Goal: Task Accomplishment & Management: Use online tool/utility

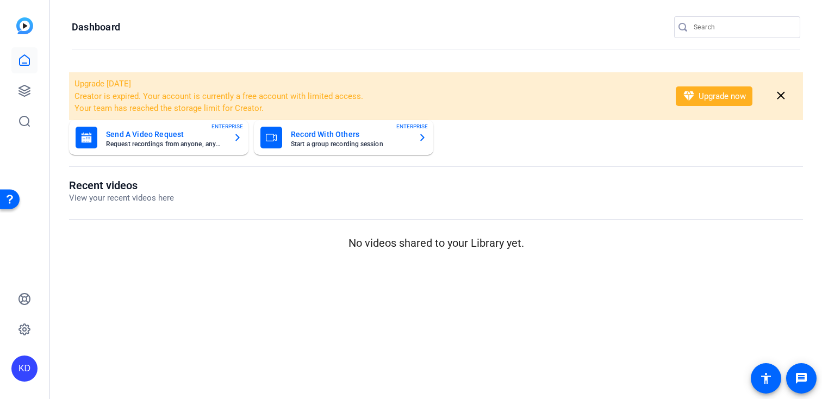
click at [707, 28] on input "Search" at bounding box center [743, 27] width 98 height 13
click at [15, 90] on link at bounding box center [24, 91] width 26 height 26
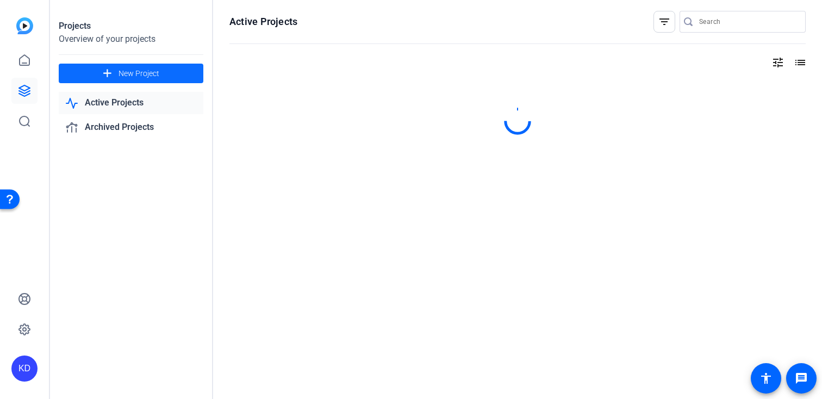
click at [128, 71] on span "New Project" at bounding box center [139, 73] width 41 height 11
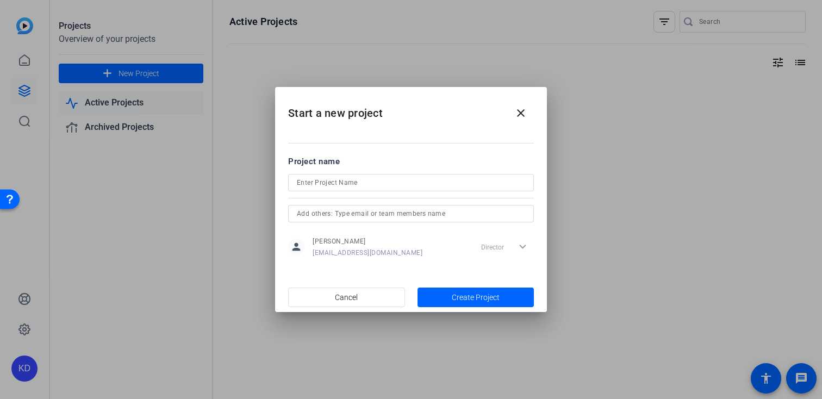
click at [351, 175] on div at bounding box center [411, 182] width 228 height 17
type input "[PERSON_NAME]"
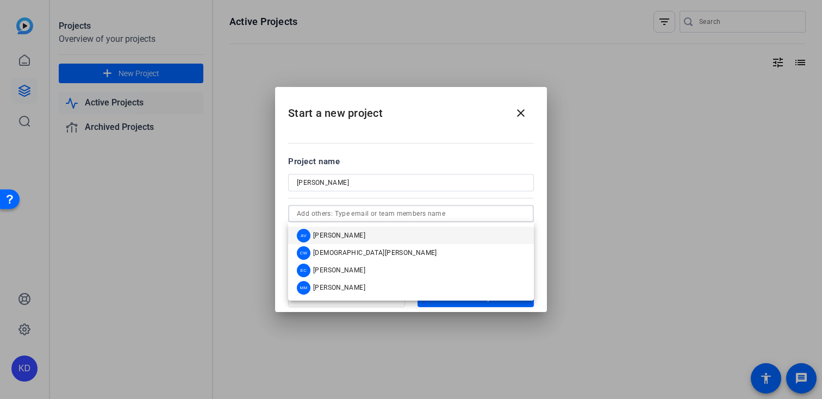
click at [380, 217] on input "text" at bounding box center [411, 213] width 228 height 13
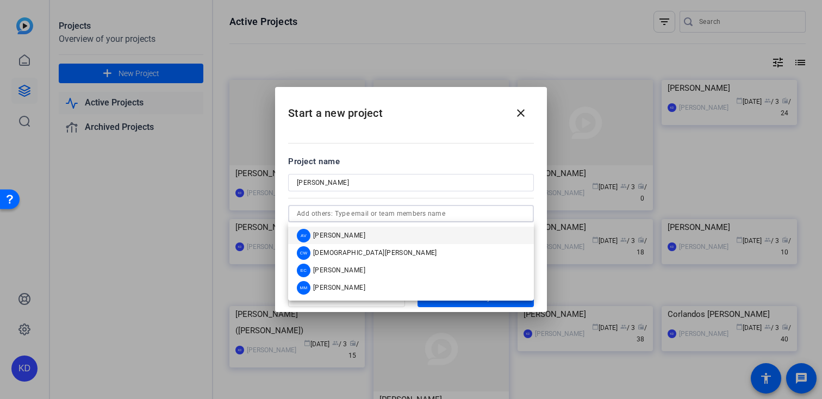
click at [368, 237] on mat-option "AV Abby Veloz" at bounding box center [411, 235] width 246 height 17
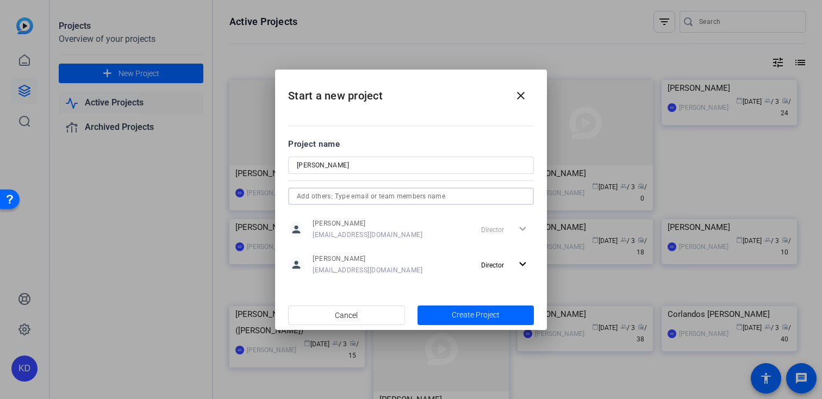
click at [376, 194] on input "text" at bounding box center [411, 196] width 228 height 13
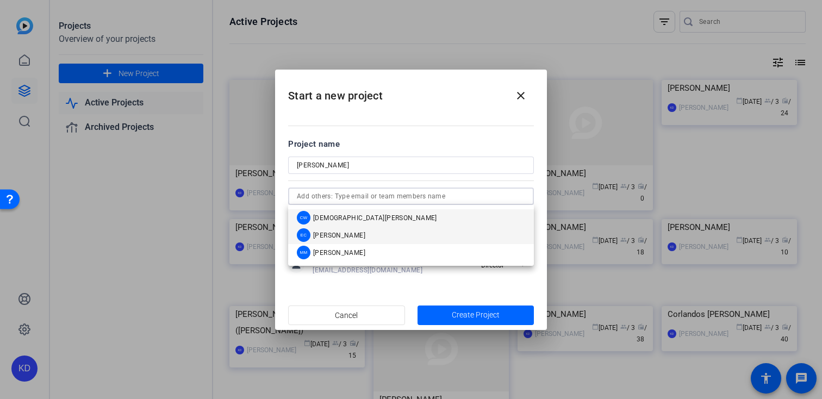
click at [351, 237] on span "Erika Centeno" at bounding box center [339, 235] width 52 height 9
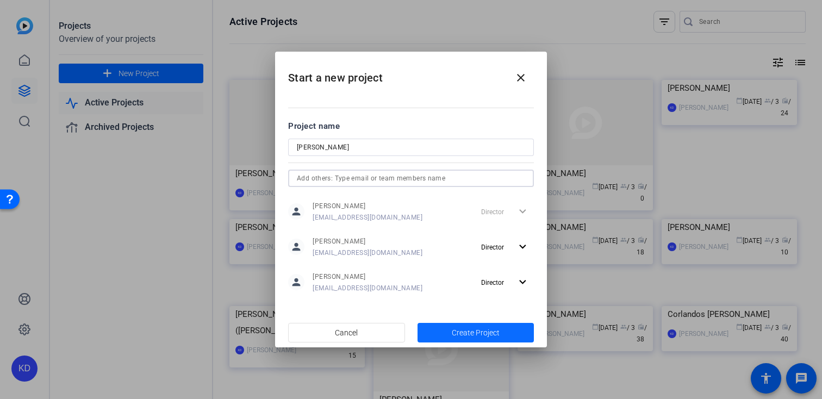
click at [449, 334] on span "button" at bounding box center [476, 333] width 117 height 26
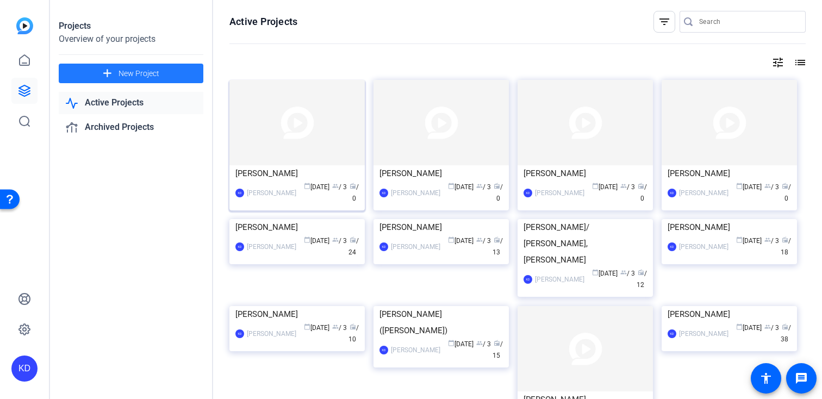
click at [316, 164] on img at bounding box center [296, 122] width 135 height 85
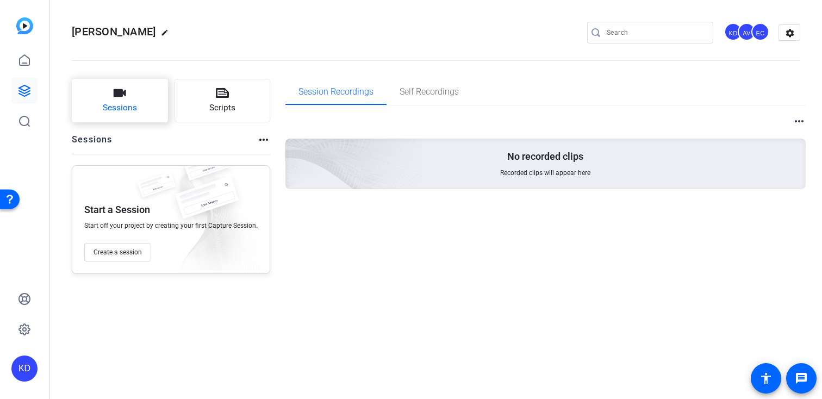
click at [120, 112] on span "Sessions" at bounding box center [120, 108] width 34 height 13
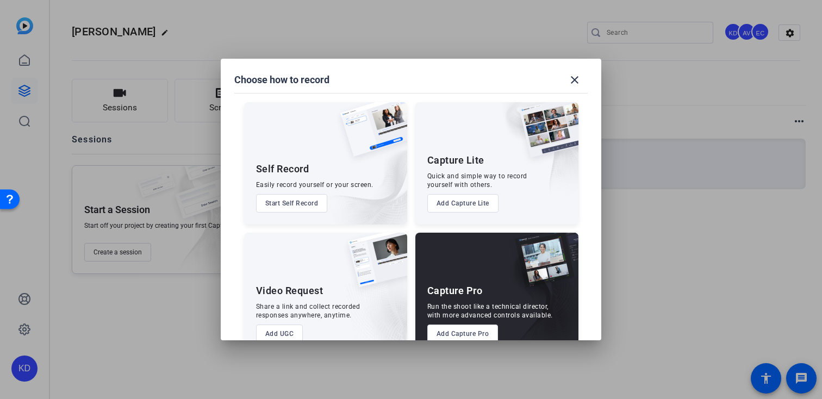
click at [438, 335] on button "Add Capture Pro" at bounding box center [462, 334] width 71 height 18
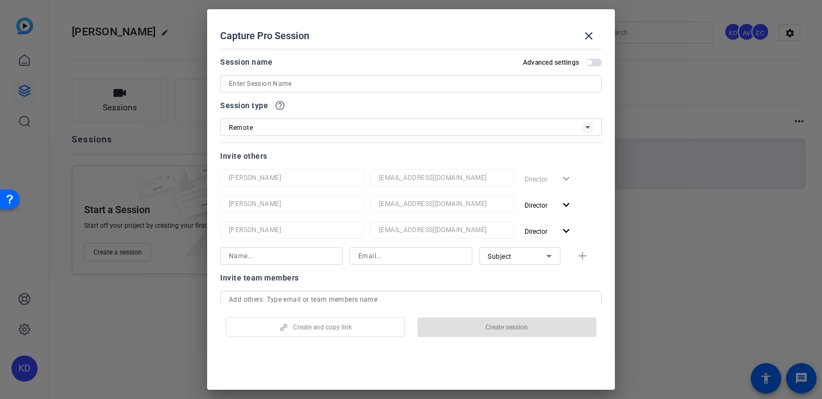
click at [272, 80] on input at bounding box center [411, 83] width 364 height 13
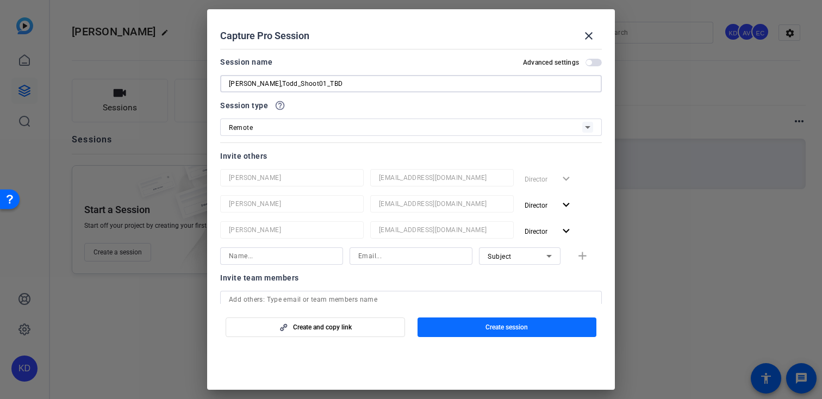
type input "Wiseman,Todd_Shoot01_TBD"
click at [444, 328] on span "button" at bounding box center [507, 327] width 179 height 26
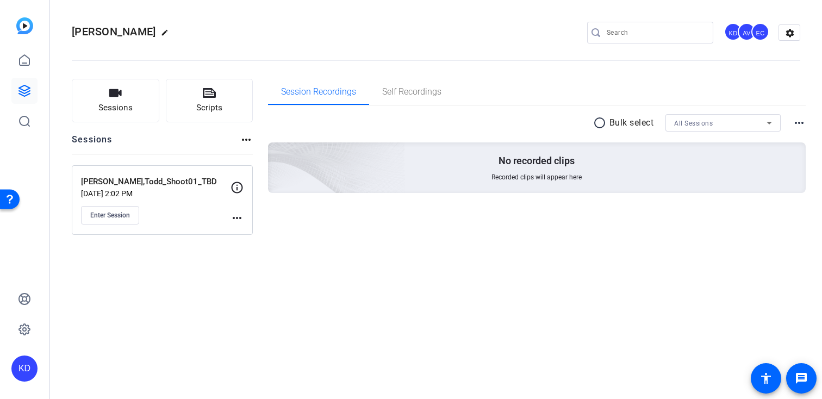
click at [233, 214] on mat-icon "more_horiz" at bounding box center [237, 218] width 13 height 13
click at [262, 235] on span "Edit Session" at bounding box center [263, 233] width 49 height 13
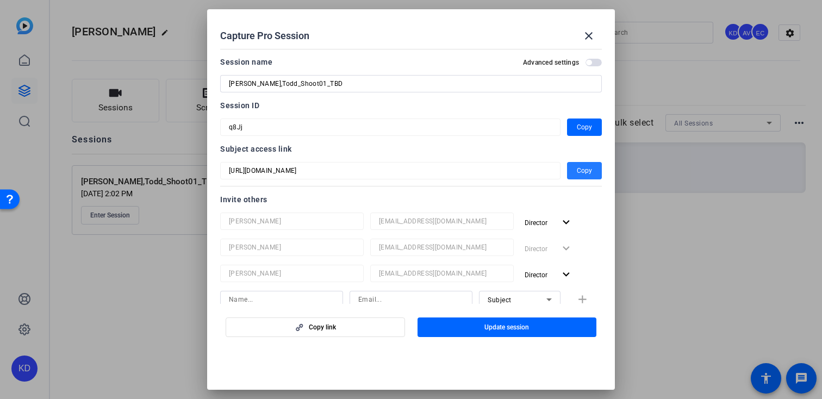
click at [586, 166] on span "Copy" at bounding box center [584, 170] width 15 height 13
click at [586, 169] on span "Copy" at bounding box center [584, 170] width 15 height 13
